Goal: Find specific page/section: Find specific page/section

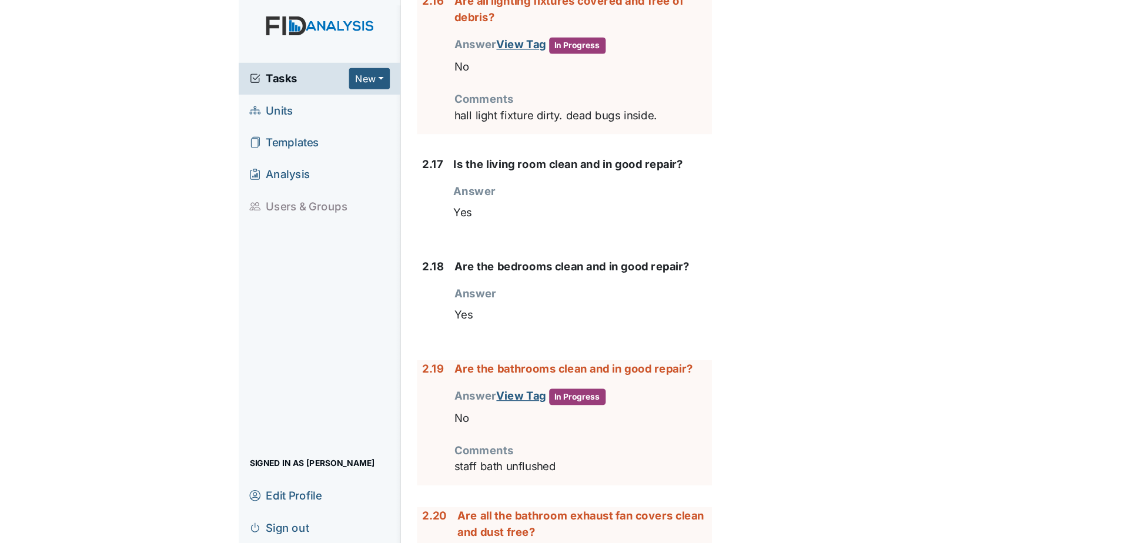
scroll to position [3176, 0]
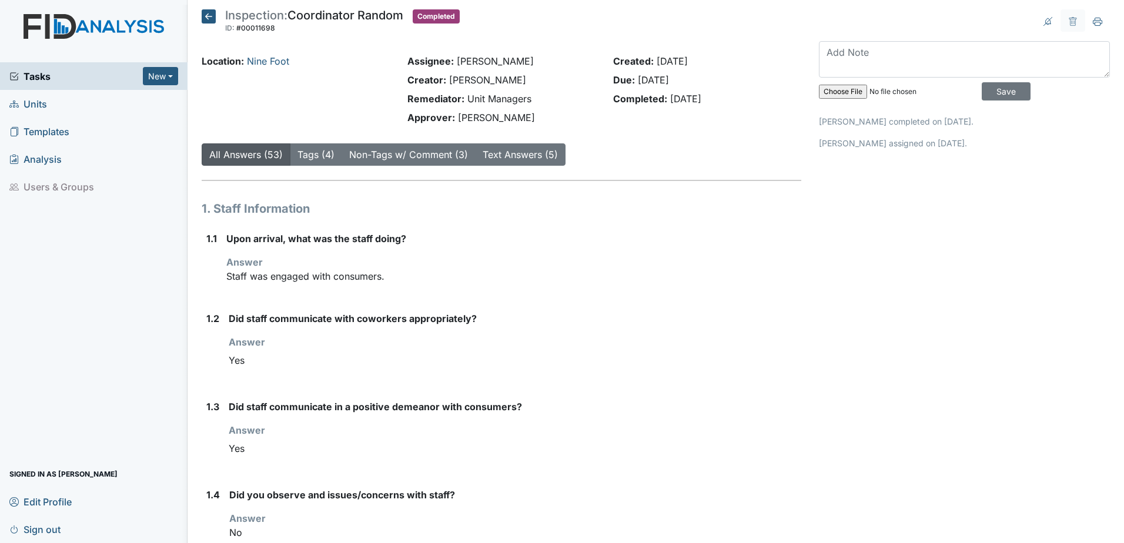
click at [34, 105] on span "Units" at bounding box center [28, 104] width 38 height 18
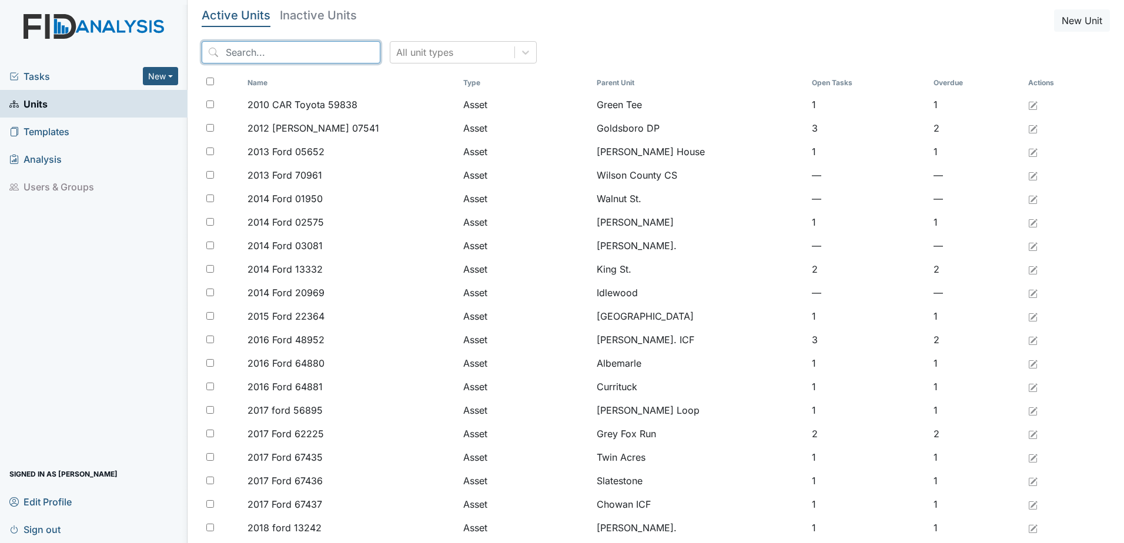
click at [259, 48] on input "search" at bounding box center [291, 52] width 179 height 22
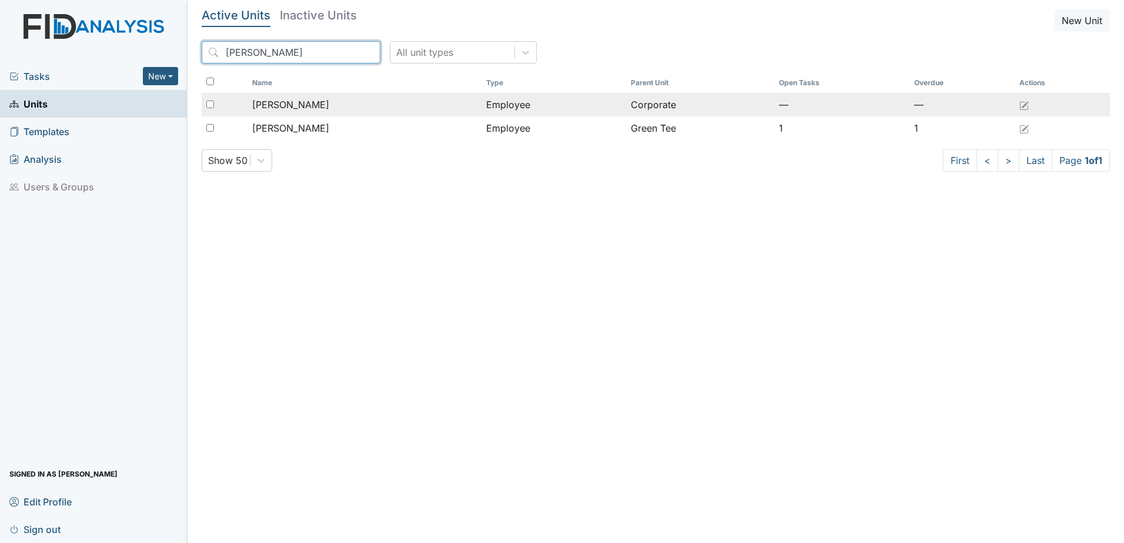
type input "miller"
click at [281, 106] on span "Miller, Christopher" at bounding box center [290, 105] width 77 height 14
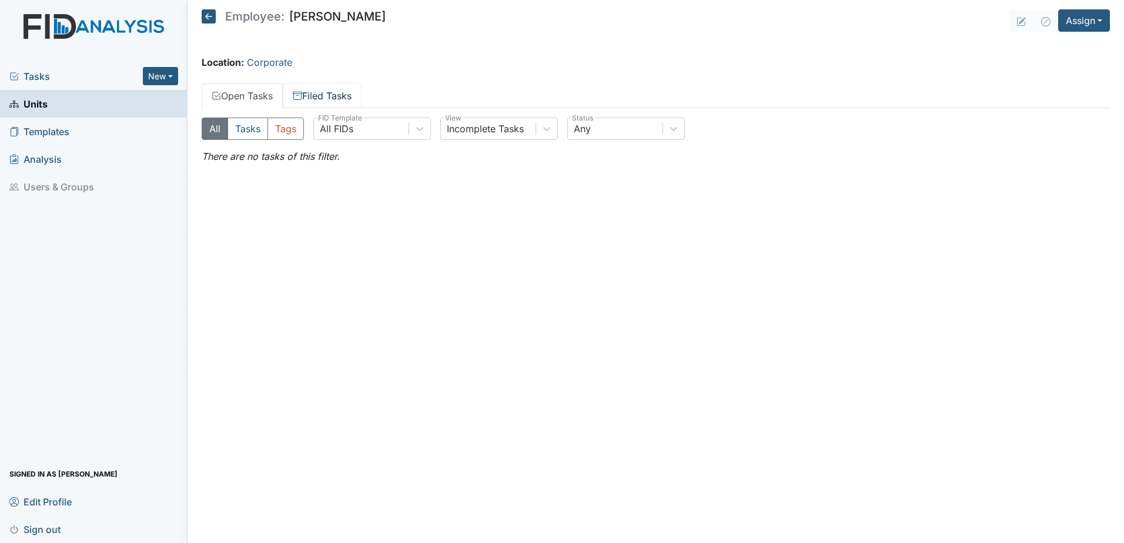
click at [319, 88] on link "Filed Tasks" at bounding box center [322, 95] width 79 height 25
click at [245, 103] on link "Open Tasks" at bounding box center [242, 95] width 81 height 25
